Goal: Task Accomplishment & Management: Complete application form

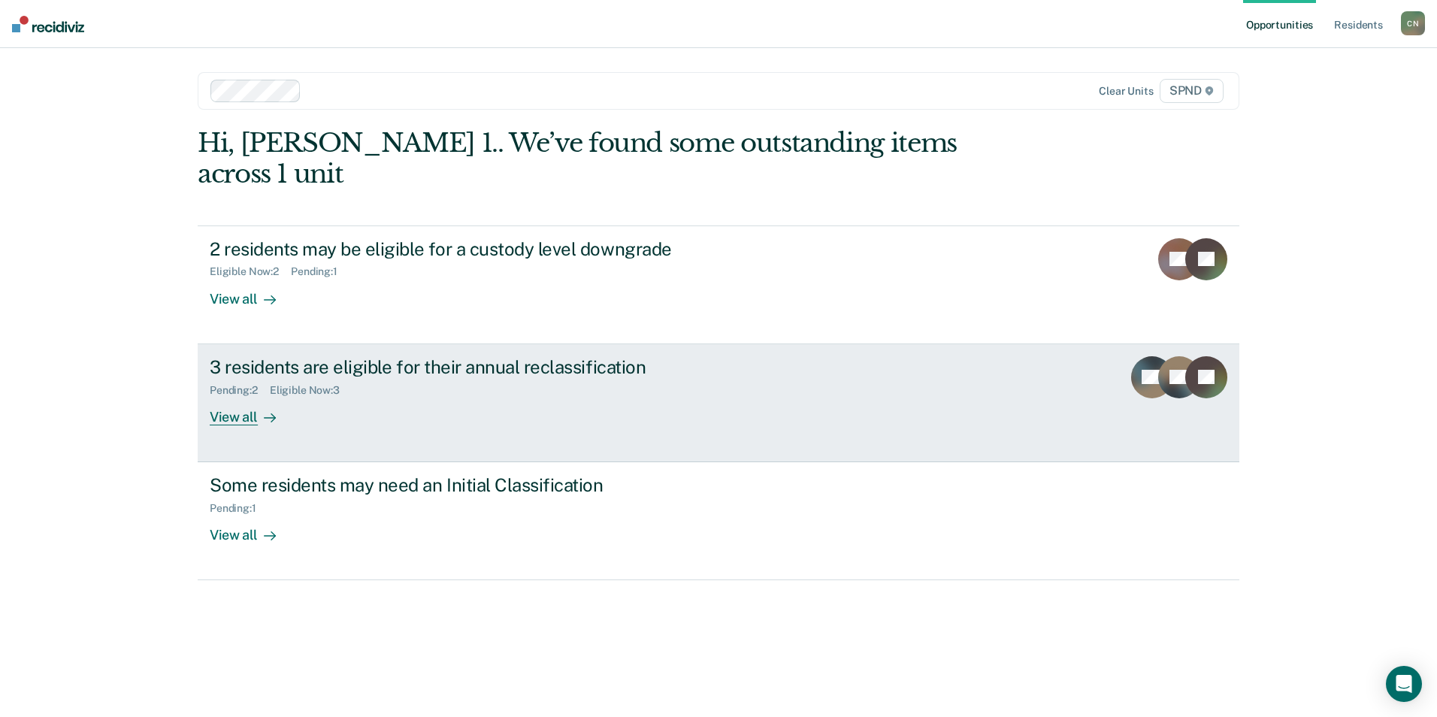
click at [242, 396] on div "View all" at bounding box center [252, 410] width 84 height 29
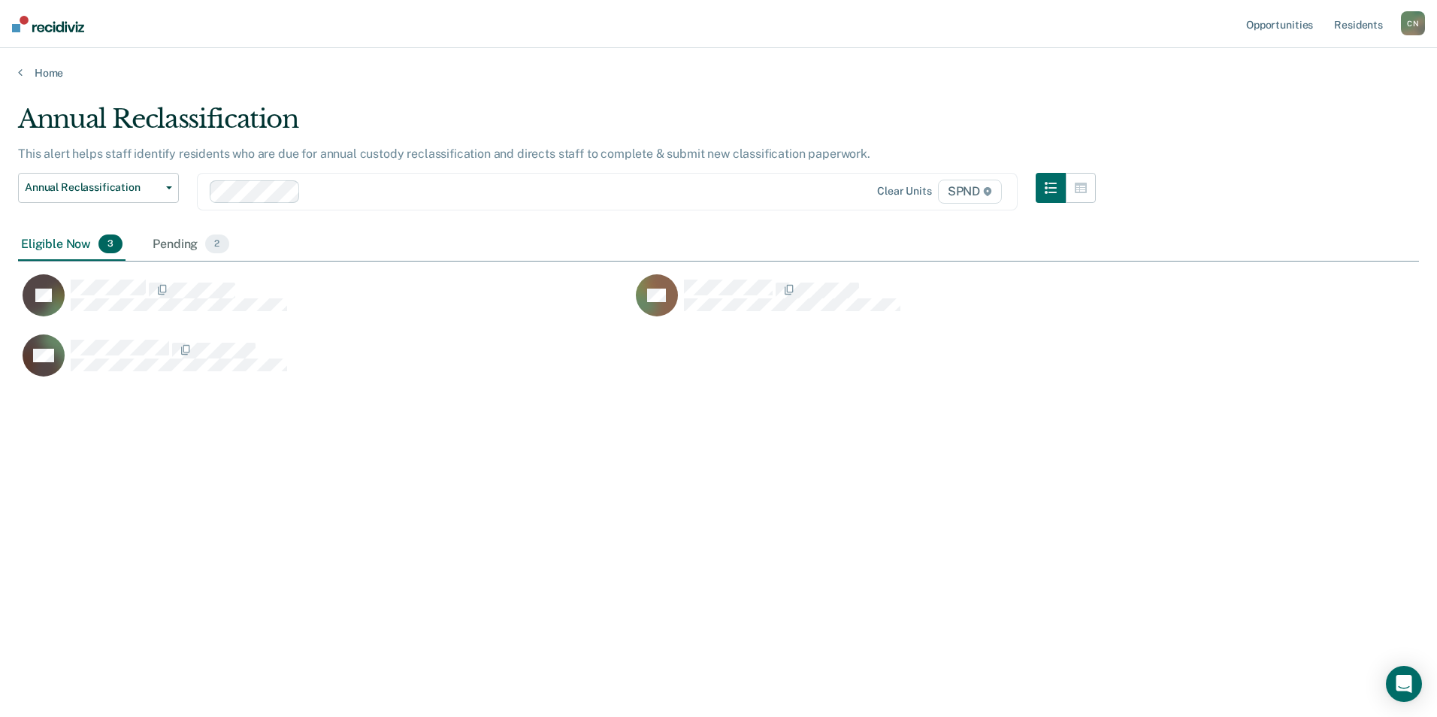
click at [242, 389] on div "CH" at bounding box center [324, 364] width 613 height 60
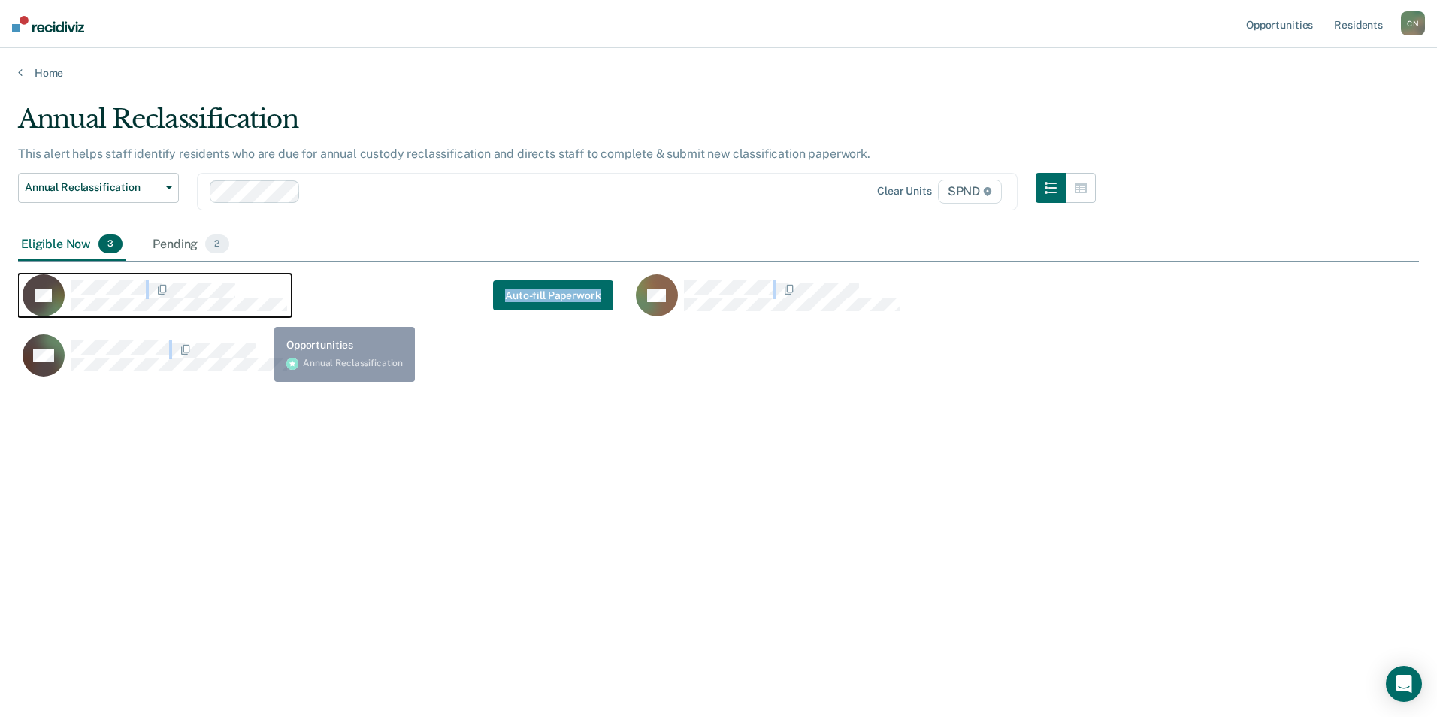
click at [278, 316] on div "JG" at bounding box center [155, 295] width 265 height 42
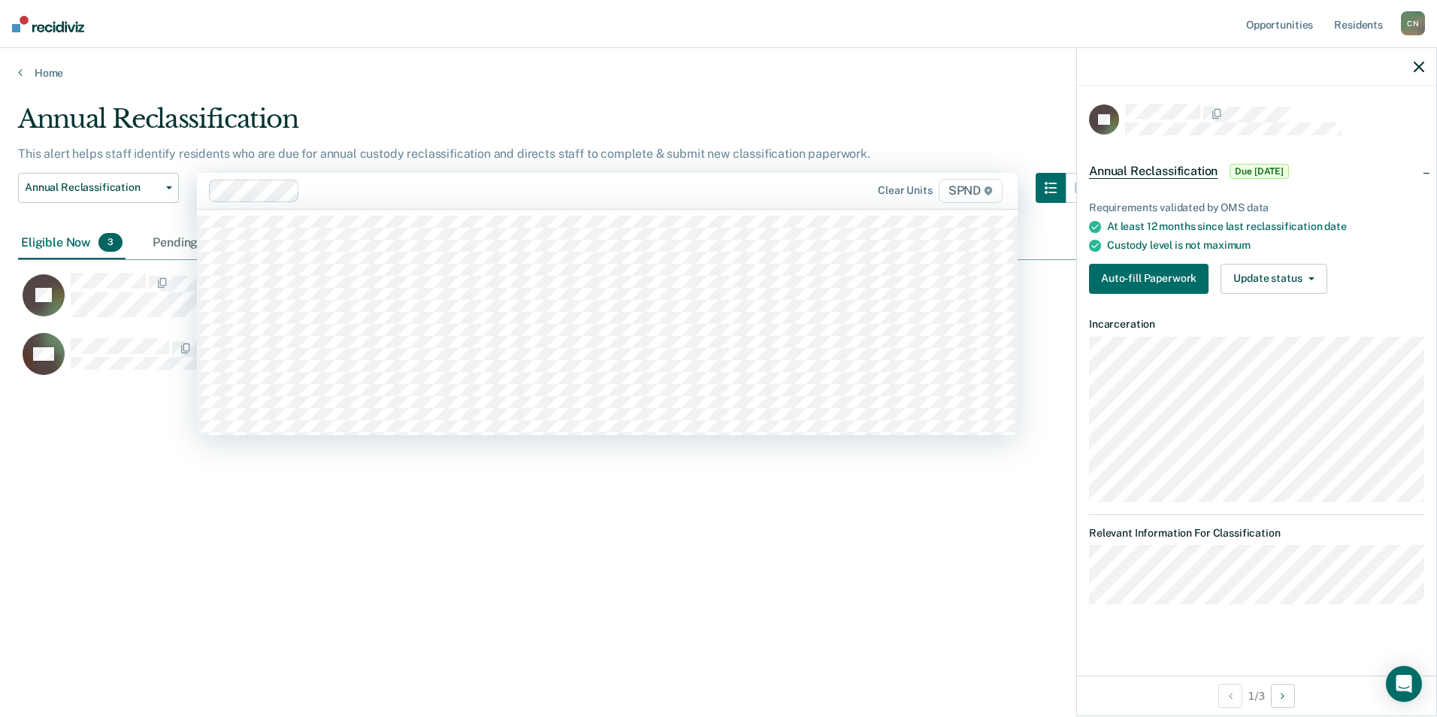
click at [752, 194] on div at bounding box center [535, 190] width 459 height 17
click at [661, 562] on div "Annual Reclassification This alert helps staff identify residents who are due f…" at bounding box center [718, 354] width 1401 height 501
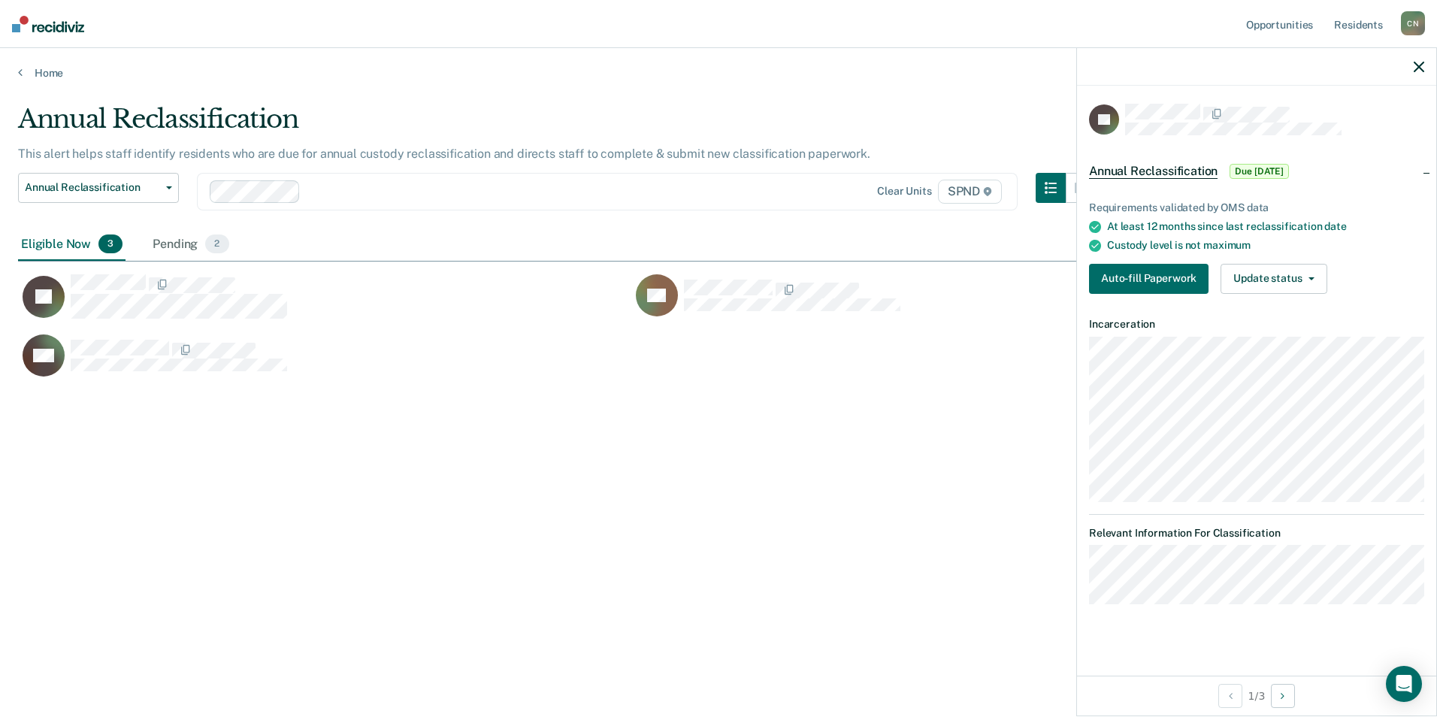
click at [48, 245] on div "Eligible Now 3" at bounding box center [71, 245] width 107 height 33
click at [172, 247] on div "Pending 2" at bounding box center [191, 245] width 82 height 33
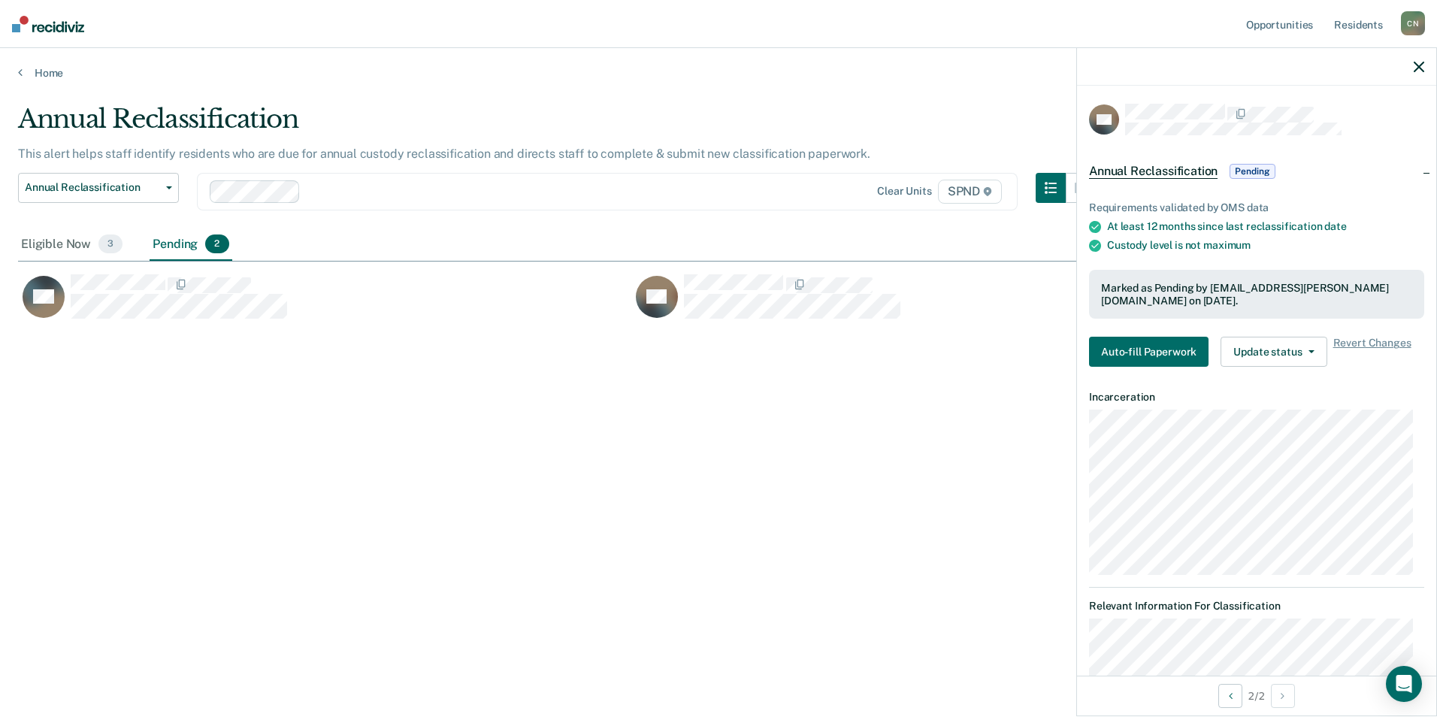
click at [171, 250] on div "Pending 2" at bounding box center [191, 245] width 82 height 33
click at [1154, 348] on button "Auto-fill Paperwork" at bounding box center [1149, 352] width 120 height 30
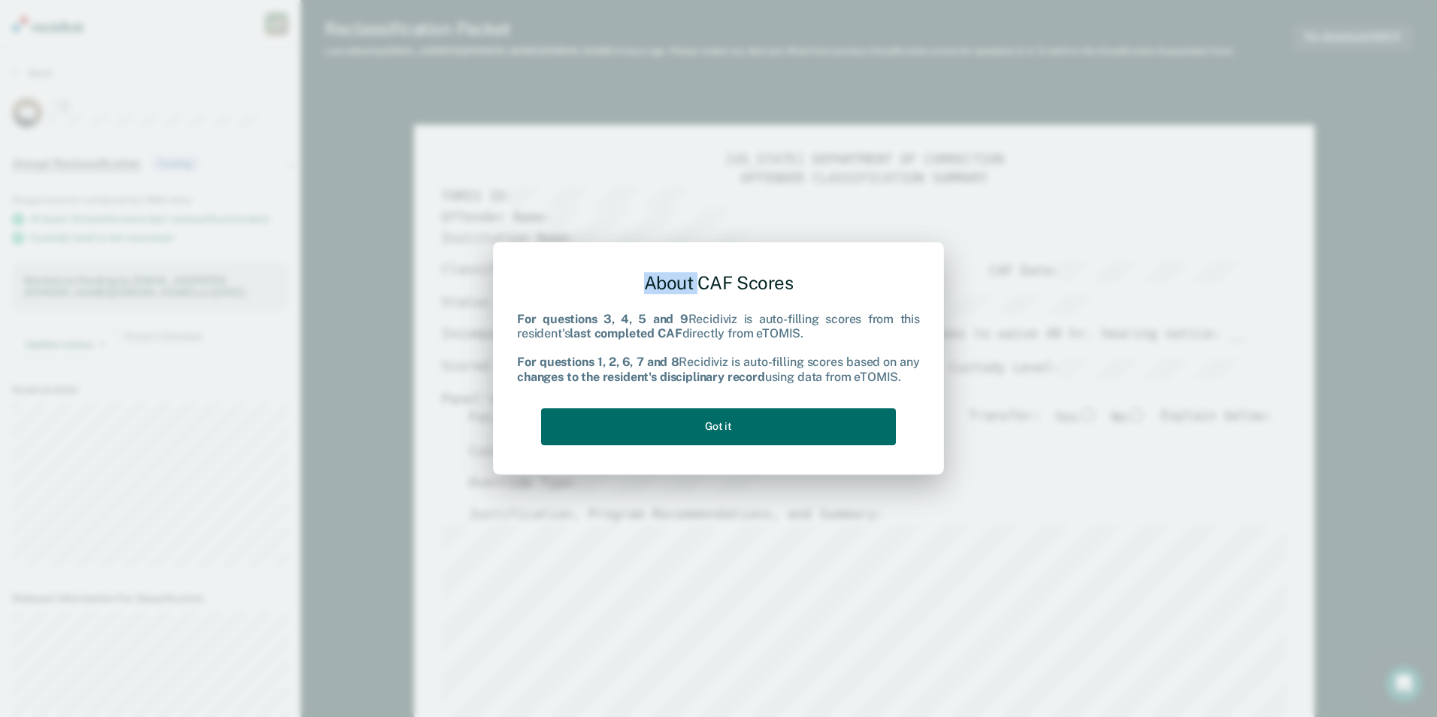
click at [1154, 348] on div "About CAF Scores For questions 3, 4, 5 and 9 Recidiviz is auto-filling scores f…" at bounding box center [718, 358] width 1437 height 717
click at [735, 434] on button "Got it" at bounding box center [718, 426] width 355 height 37
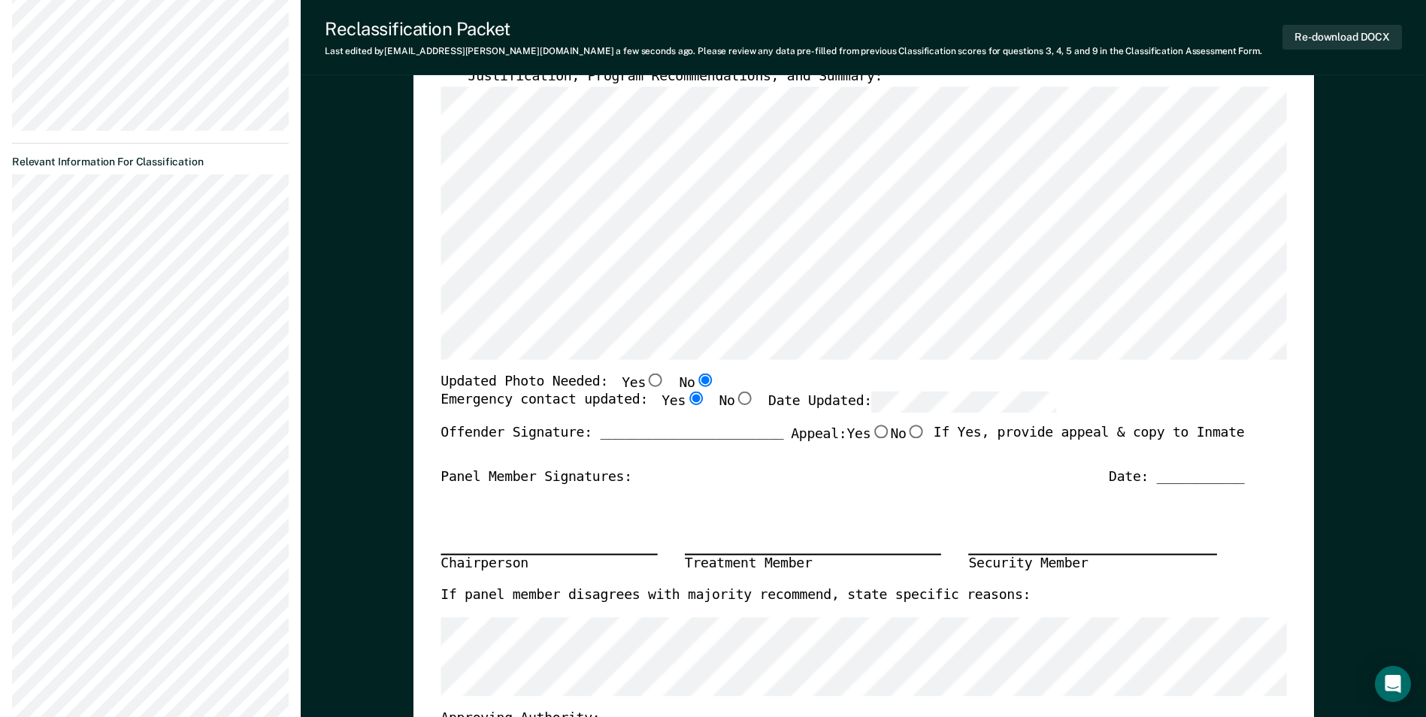
scroll to position [451, 0]
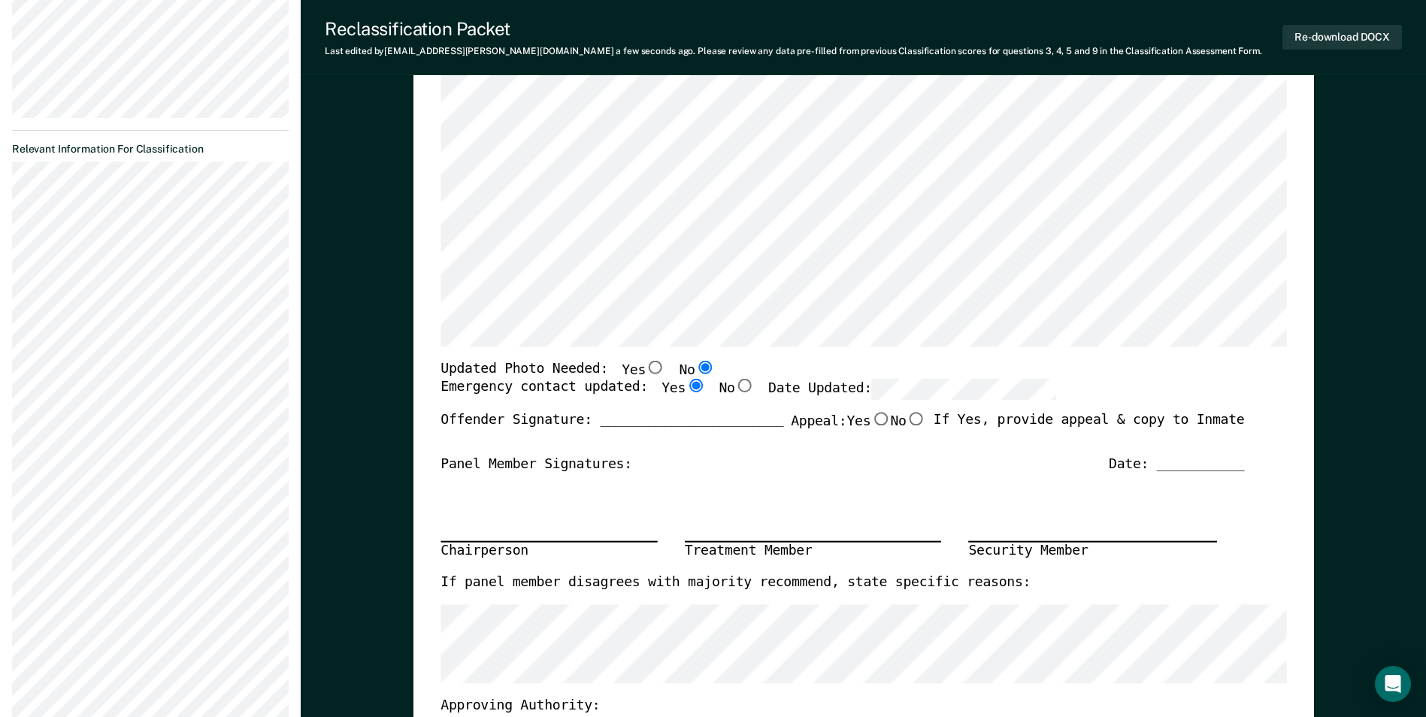
click at [57, 562] on section "Back GR Annual Reclassification Pending Requirements validated by OMS data At l…" at bounding box center [150, 181] width 301 height 1168
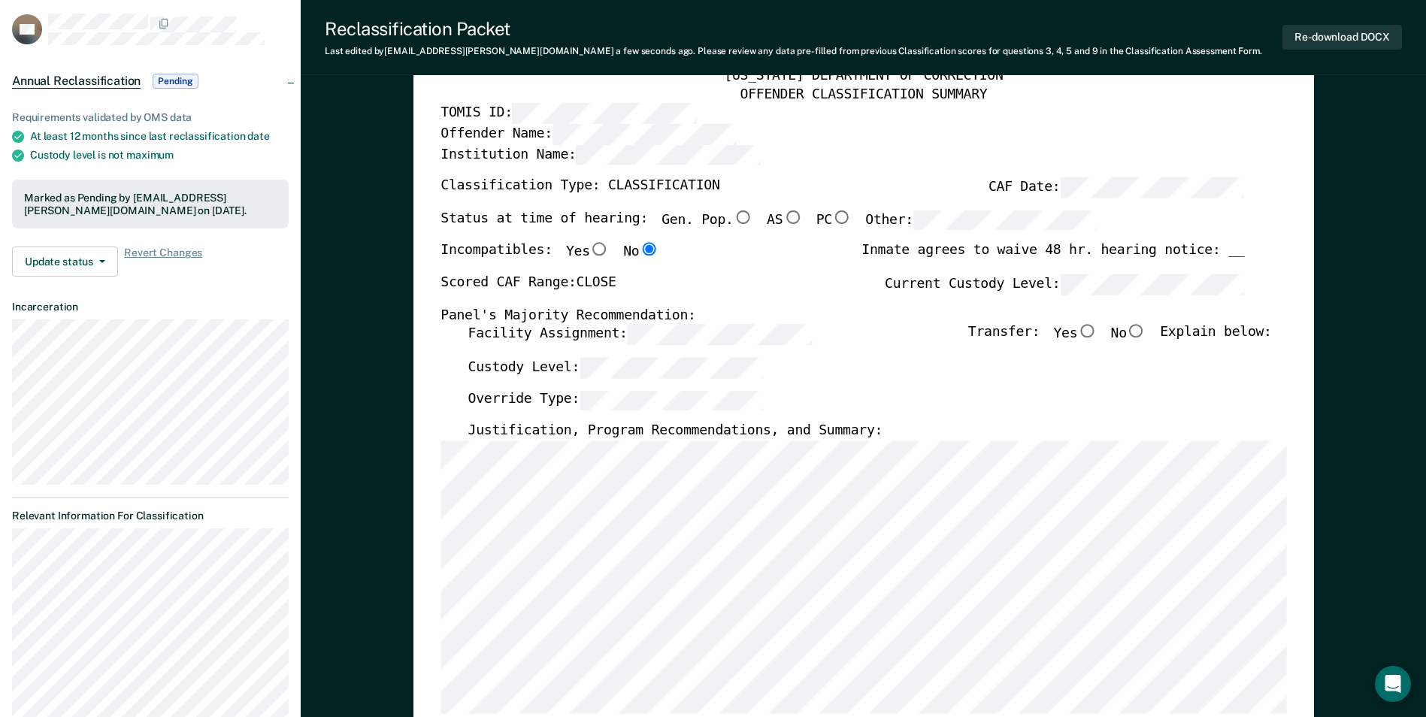
scroll to position [75, 0]
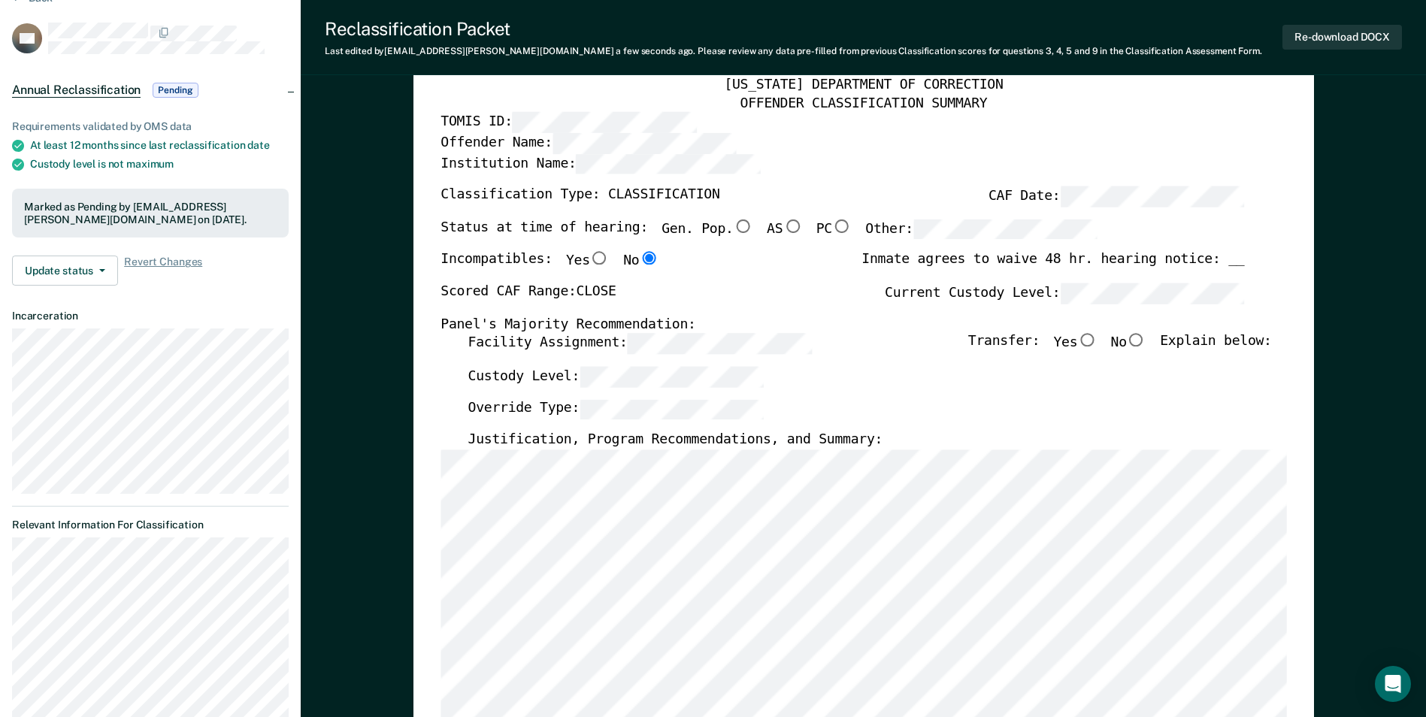
click at [1146, 337] on input "No" at bounding box center [1137, 341] width 20 height 14
type textarea "x"
radio input "true"
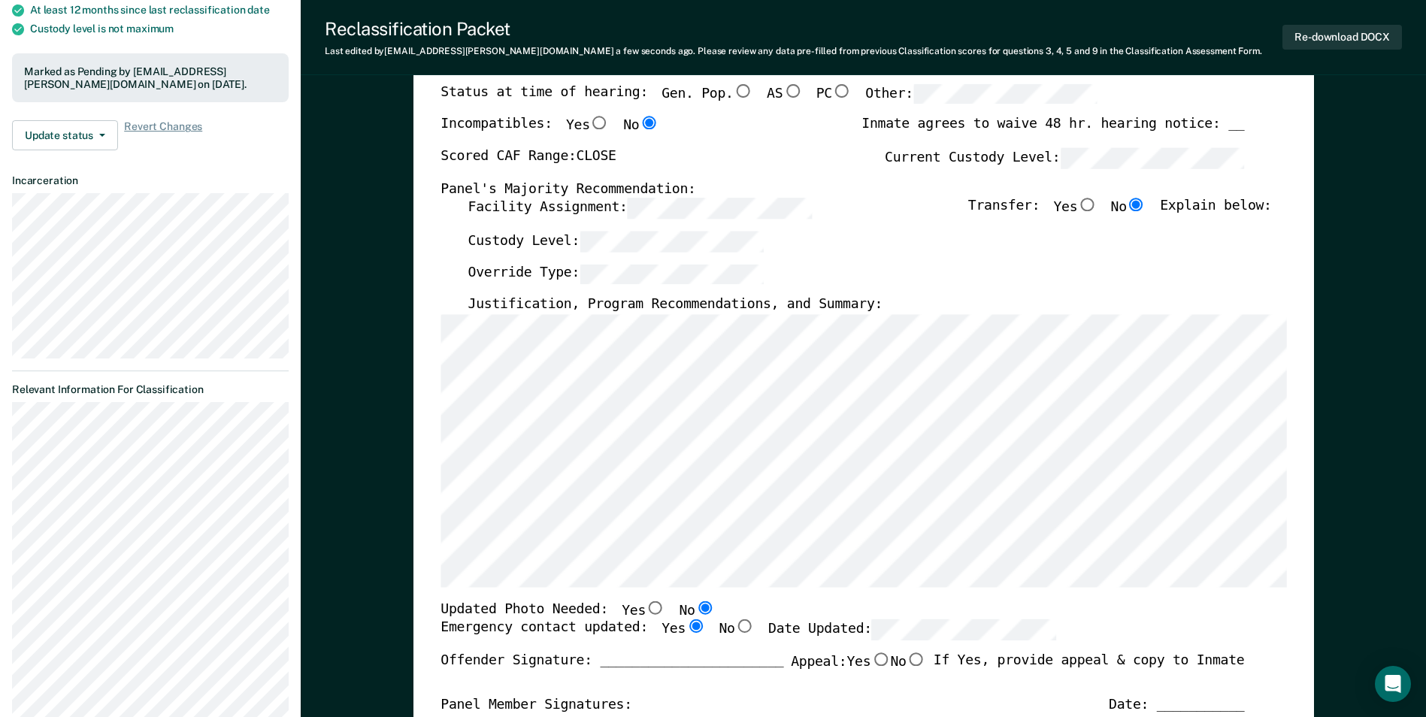
scroll to position [301, 0]
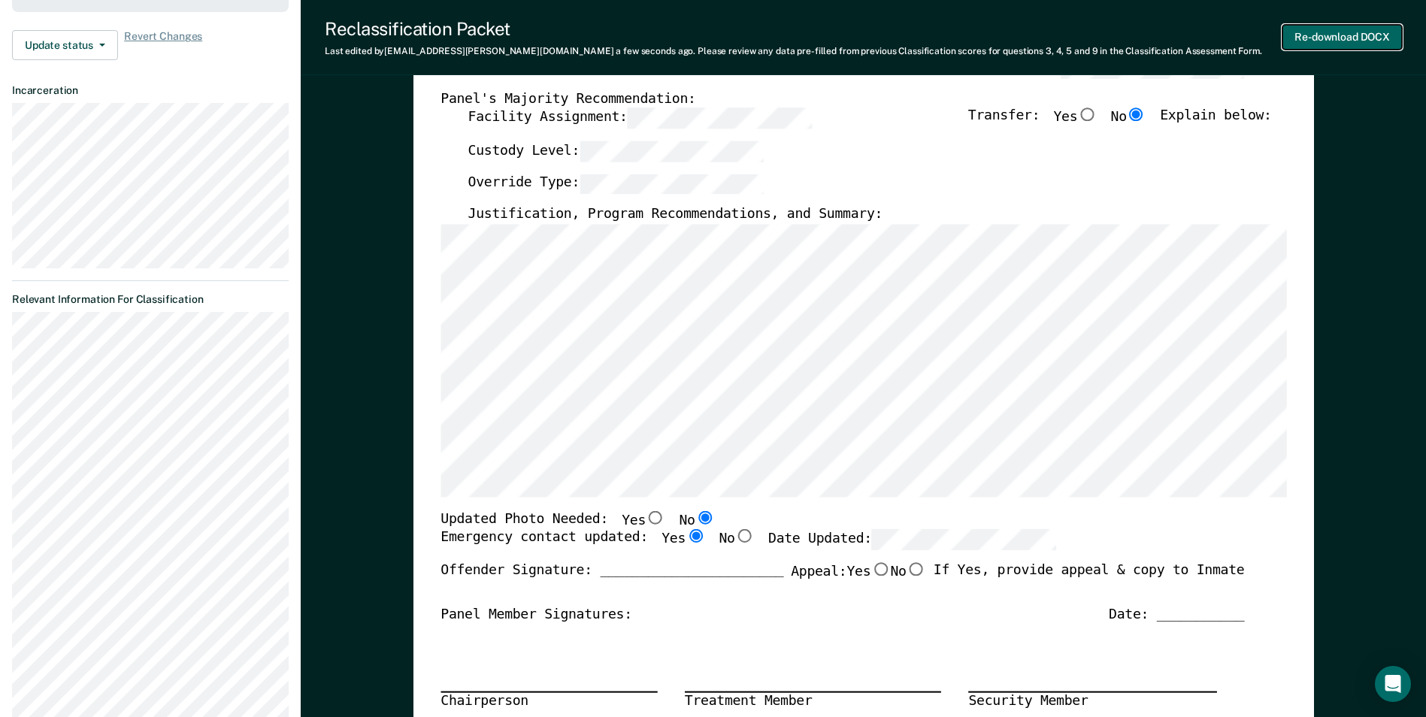
click at [1360, 40] on button "Re-download DOCX" at bounding box center [1342, 37] width 120 height 25
click at [1299, 199] on div "[US_STATE] DEPARTMENT OF CORRECTION OFFENDER CLASSIFICATION SUMMARY TOMIS ID: O…" at bounding box center [863, 410] width 901 height 1173
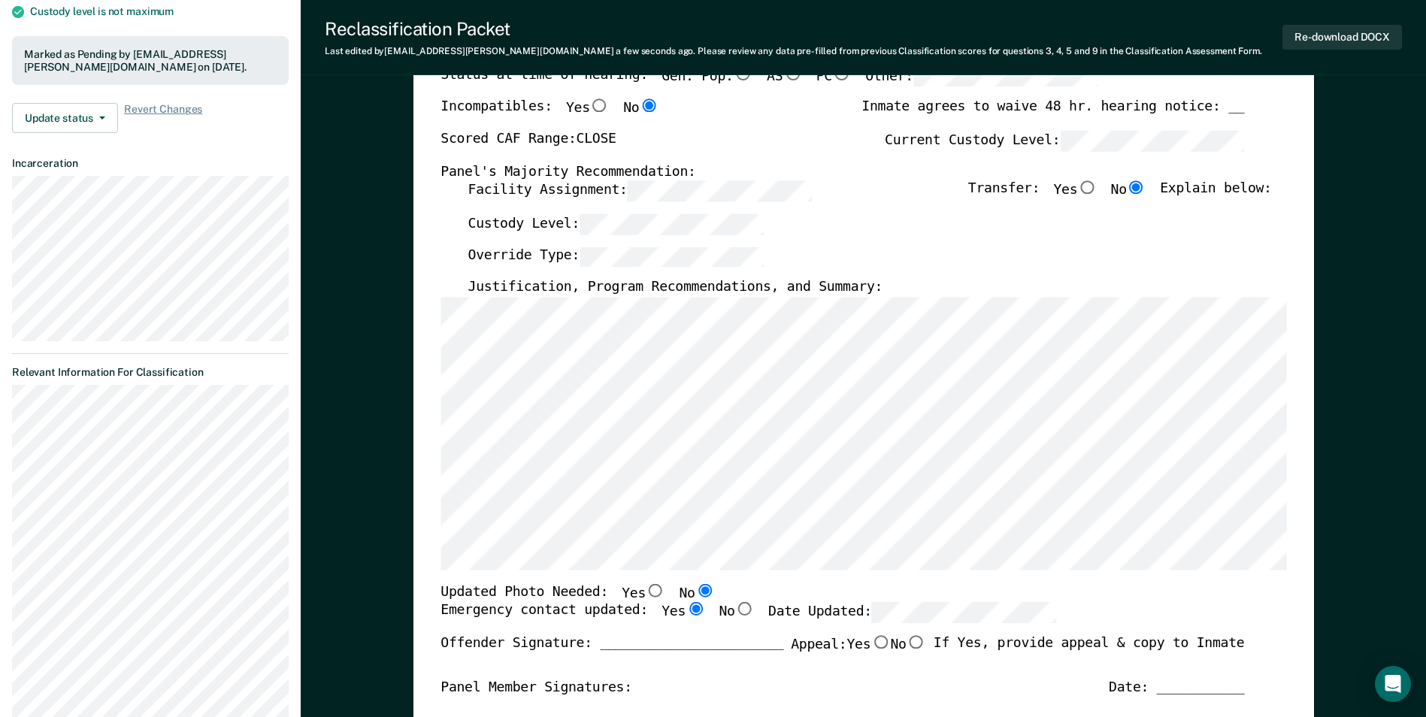
scroll to position [226, 0]
click at [998, 289] on div "Justification, Program Recommendations, and Summary:" at bounding box center [870, 291] width 804 height 18
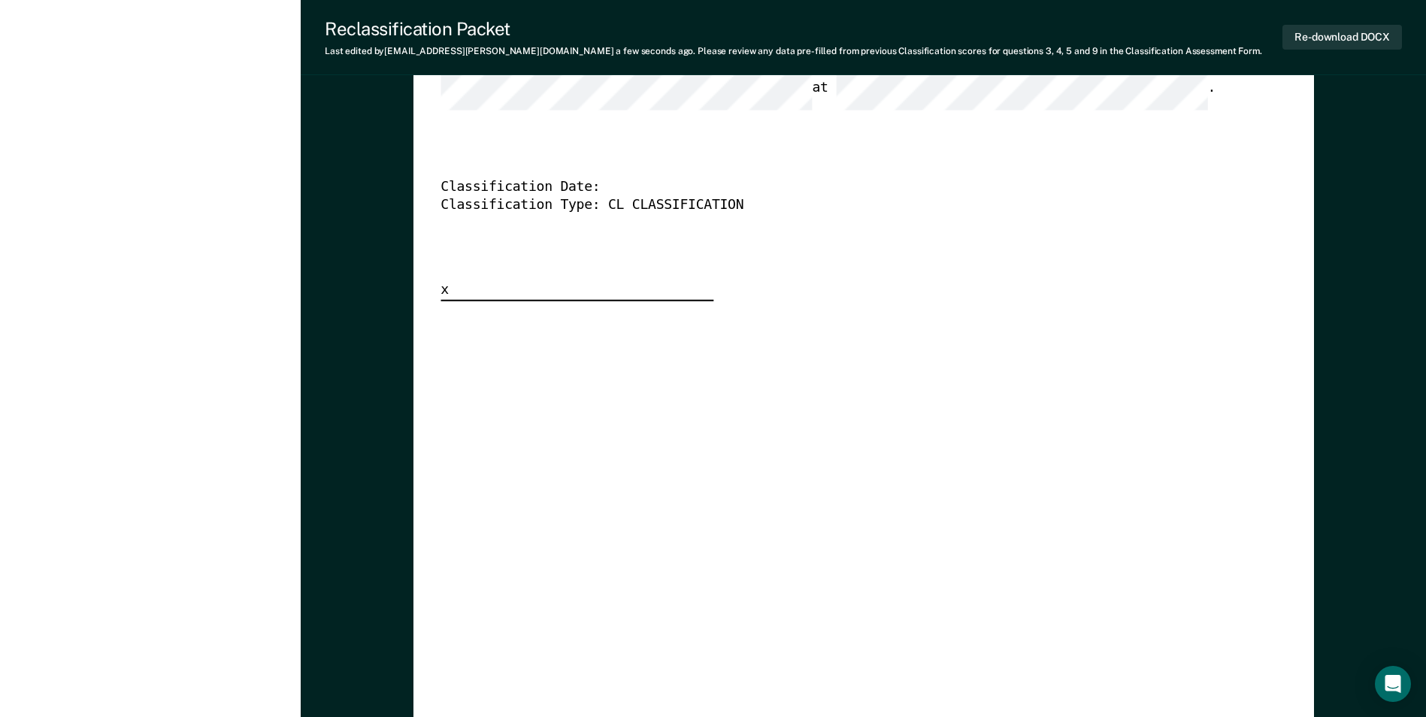
scroll to position [4059, 0]
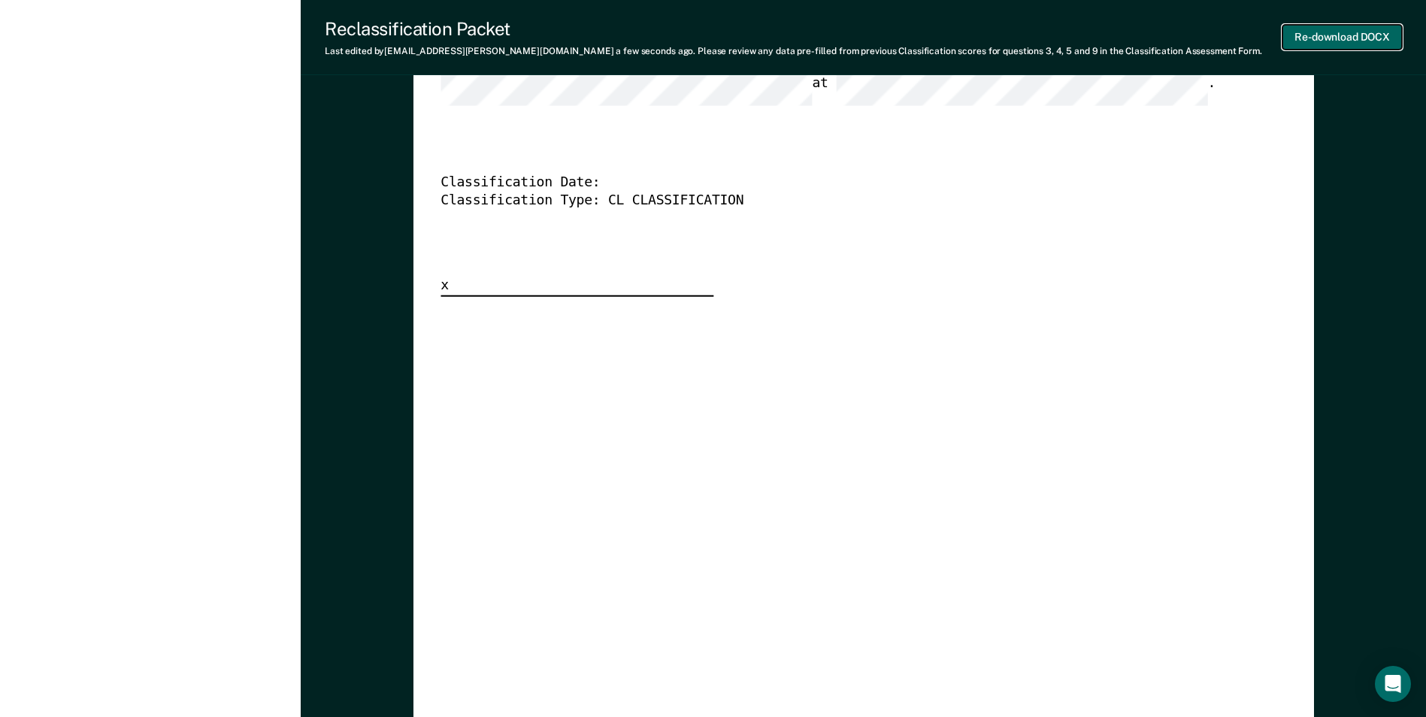
click at [1362, 35] on button "Re-download DOCX" at bounding box center [1342, 37] width 120 height 25
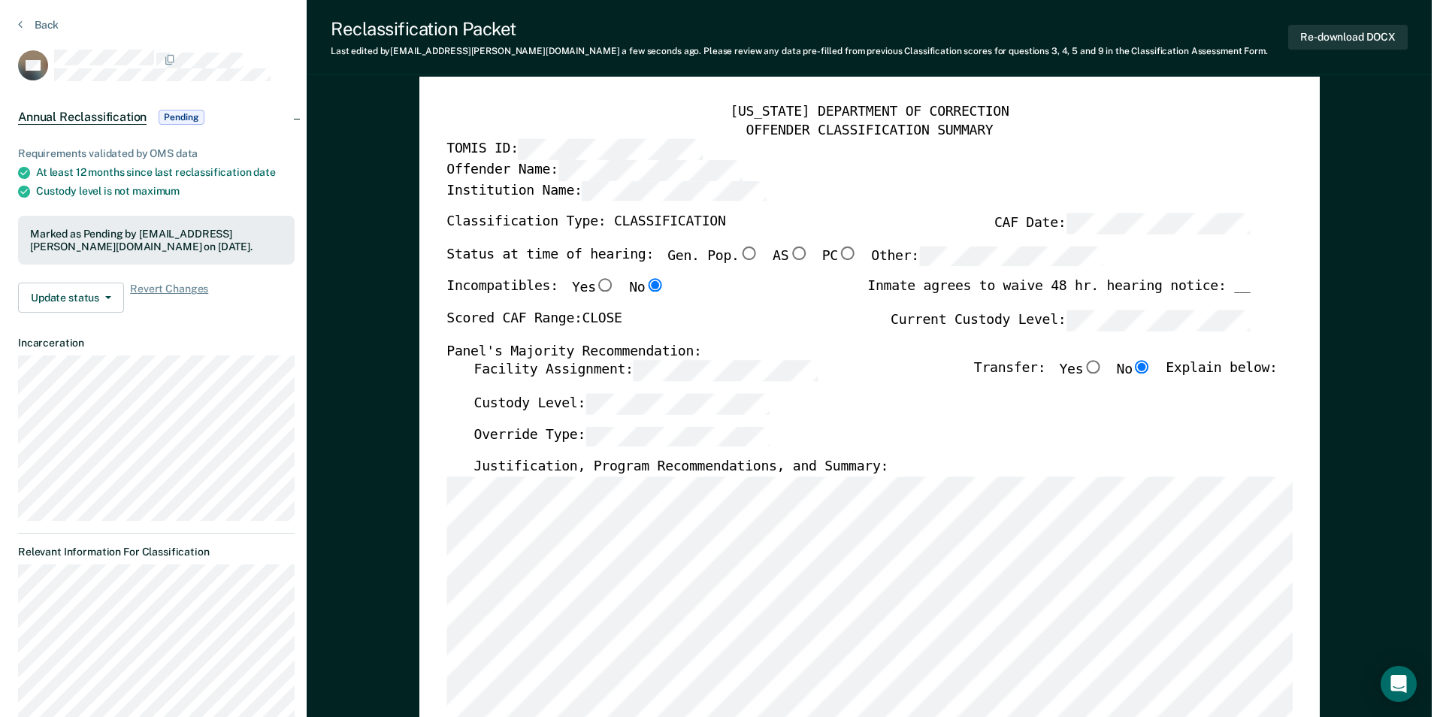
scroll to position [0, 0]
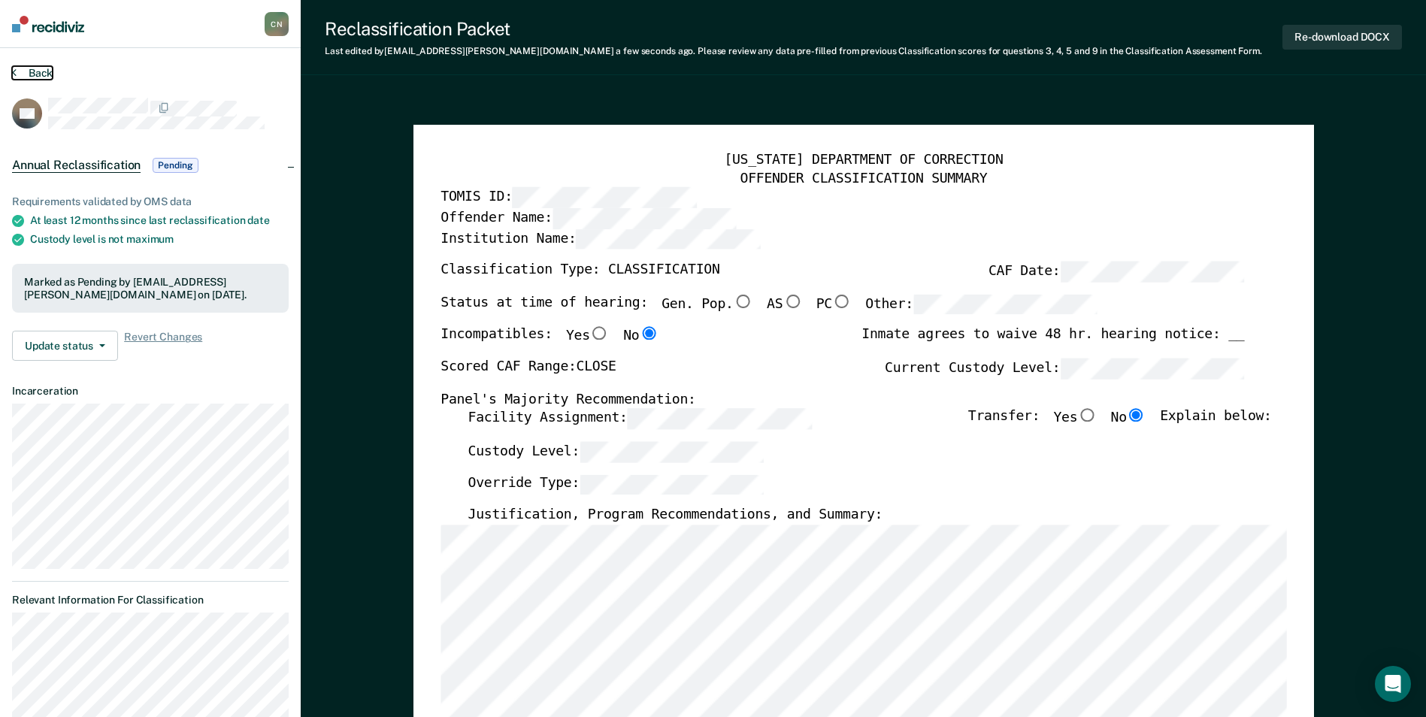
click at [14, 70] on icon at bounding box center [14, 72] width 5 height 12
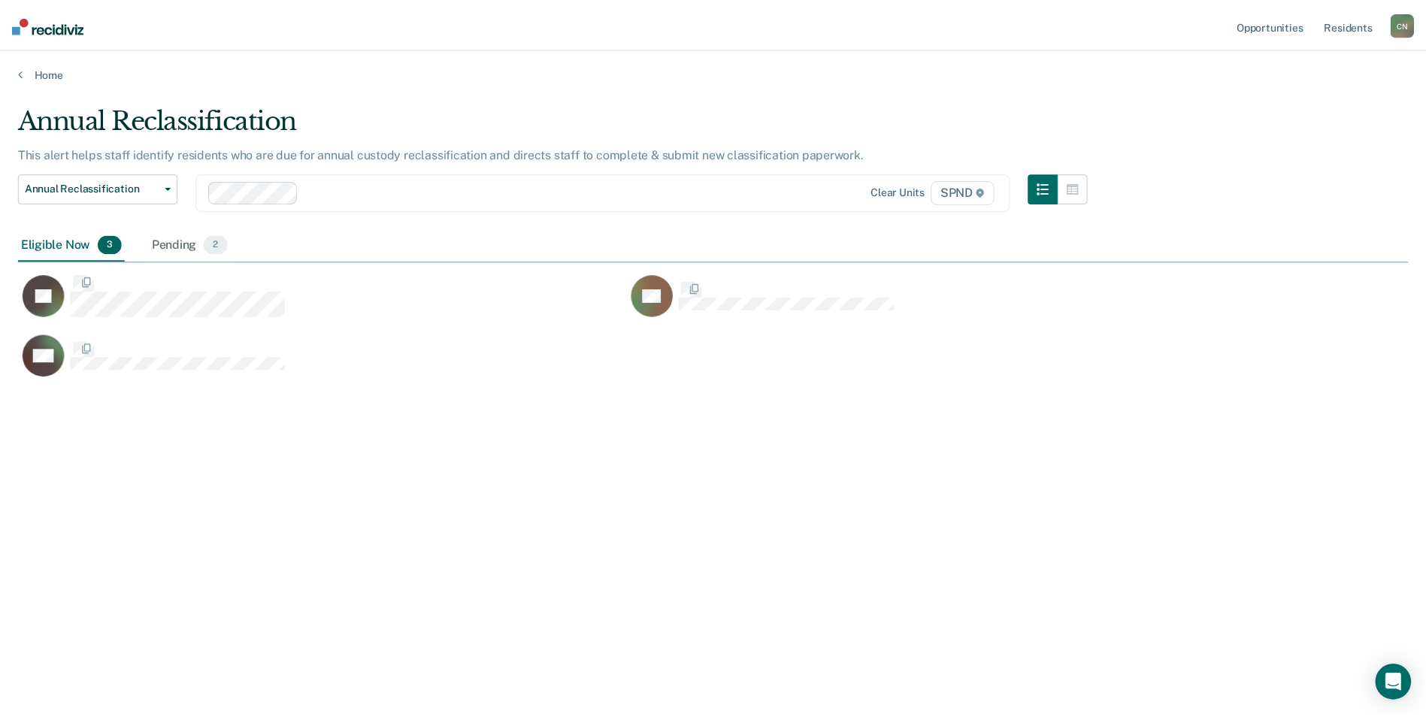
scroll to position [489, 1390]
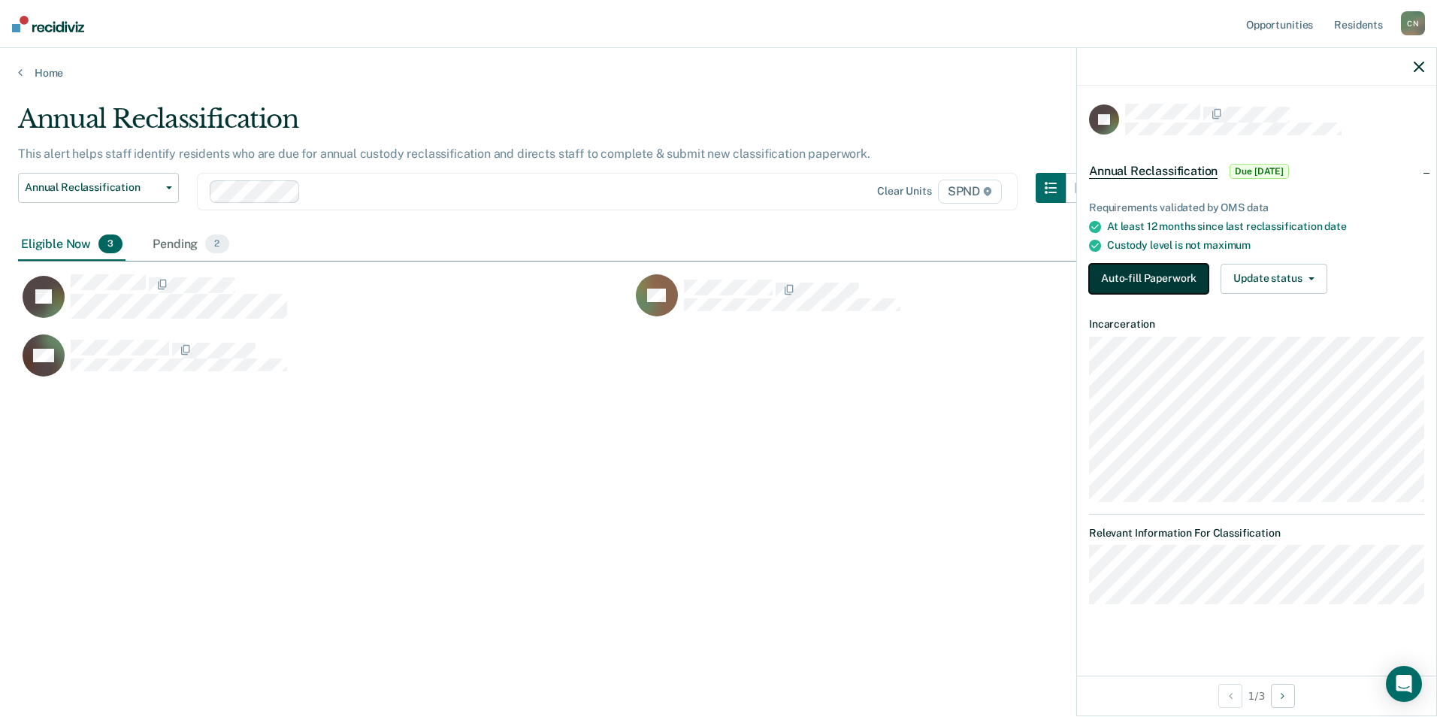
click at [1152, 274] on button "Auto-fill Paperwork" at bounding box center [1149, 279] width 120 height 30
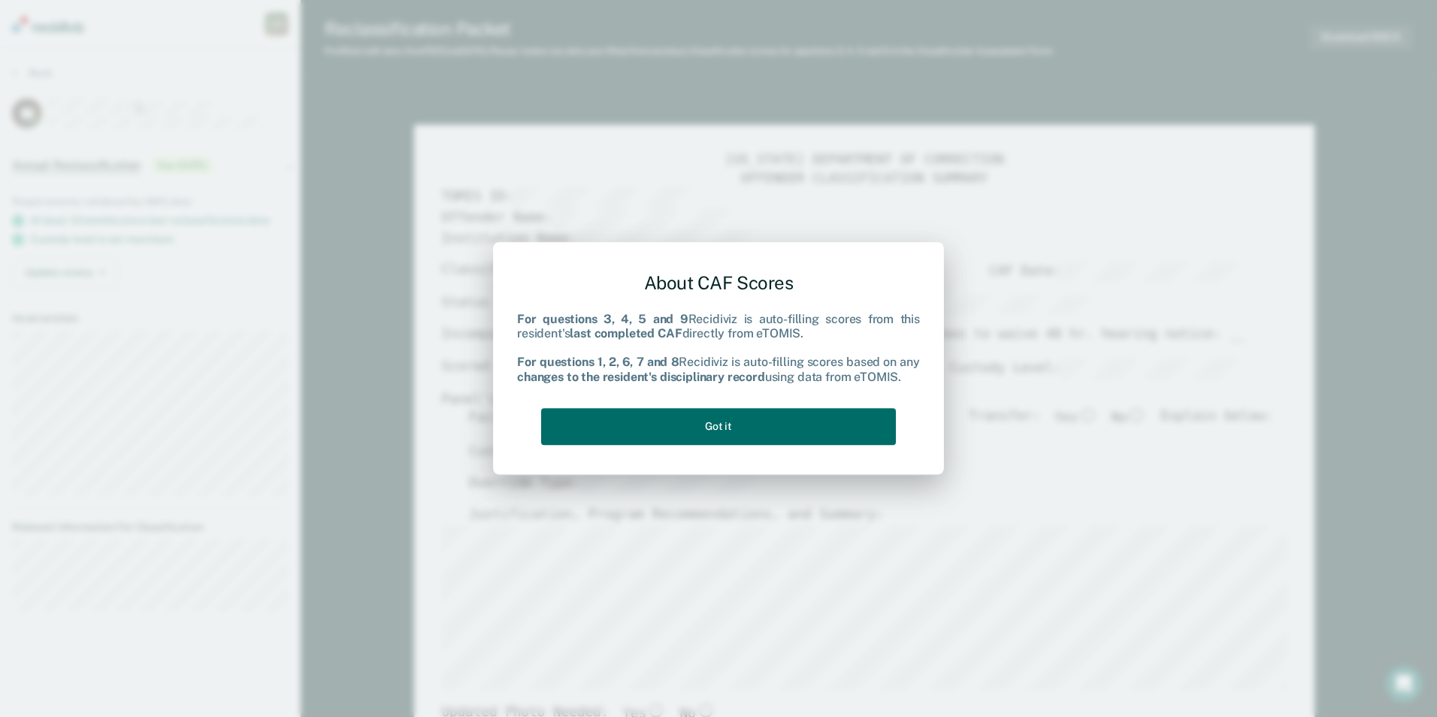
type textarea "x"
click at [737, 427] on button "Got it" at bounding box center [718, 426] width 355 height 37
